Goal: Task Accomplishment & Management: Manage account settings

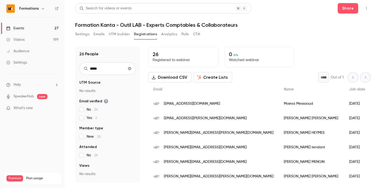
click at [22, 28] on div "Events" at bounding box center [15, 28] width 18 height 5
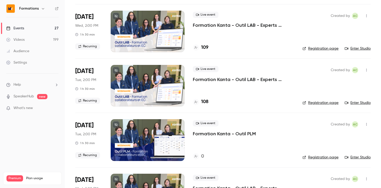
scroll to position [129, 0]
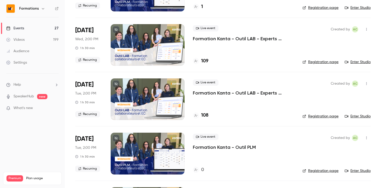
click at [216, 93] on p "Formation Kanta - Outil LAB - Experts Comptables & Collaborateurs" at bounding box center [243, 93] width 101 height 6
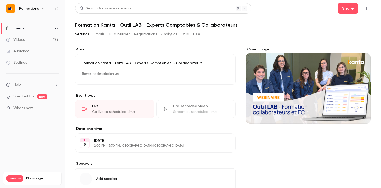
click at [141, 32] on button "Registrations" at bounding box center [145, 34] width 23 height 8
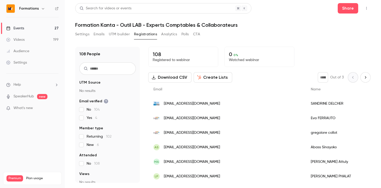
click at [100, 68] on input "text" at bounding box center [107, 68] width 57 height 12
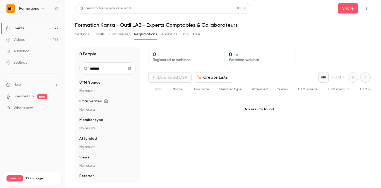
type input "******"
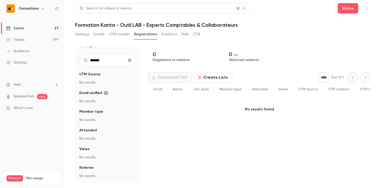
click at [86, 35] on button "Settings" at bounding box center [82, 34] width 14 height 8
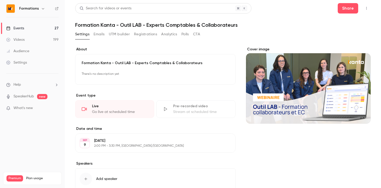
click at [34, 29] on link "Events 27" at bounding box center [32, 28] width 65 height 11
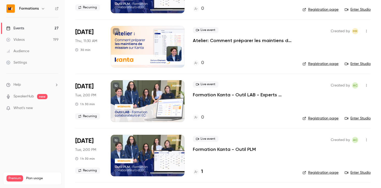
scroll to position [561, 0]
